Goal: Task Accomplishment & Management: Manage account settings

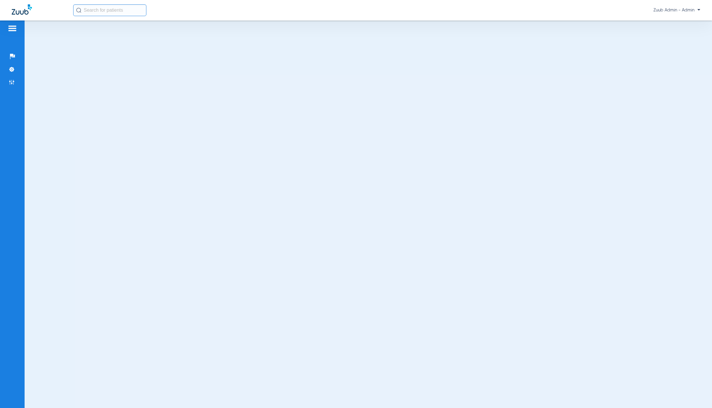
click at [414, 71] on div at bounding box center [369, 215] width 688 height 388
click at [16, 84] on li "Admin" at bounding box center [12, 82] width 16 height 10
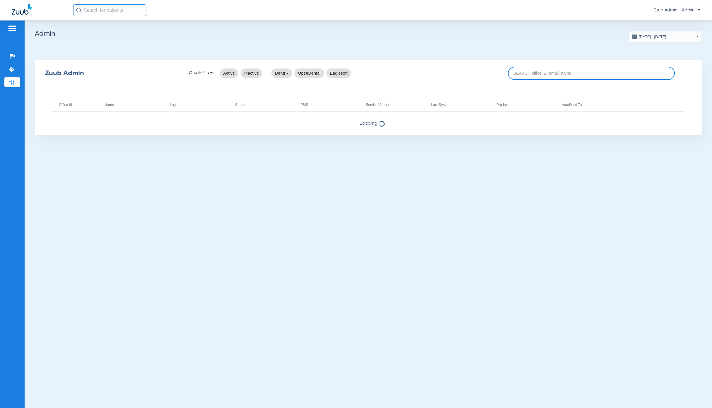
click at [579, 77] on input at bounding box center [591, 73] width 167 height 13
paste input "31000036"
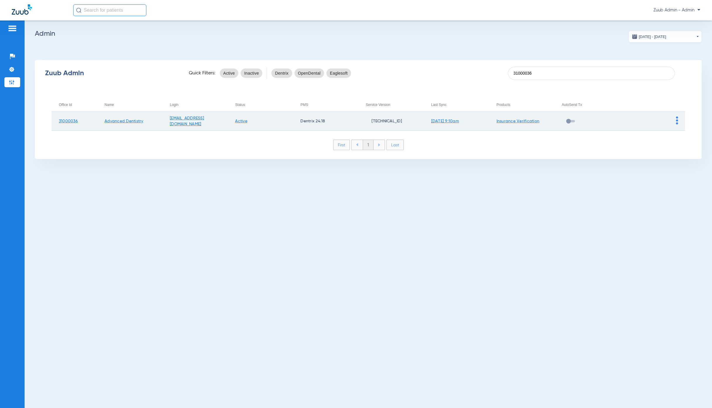
type input "31000036"
click at [677, 119] on img at bounding box center [677, 121] width 2 height 8
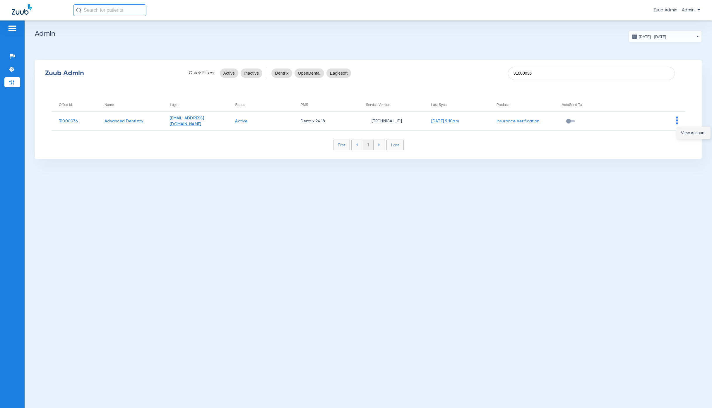
click at [684, 134] on span "View Account" at bounding box center [693, 133] width 25 height 4
